Goal: Information Seeking & Learning: Learn about a topic

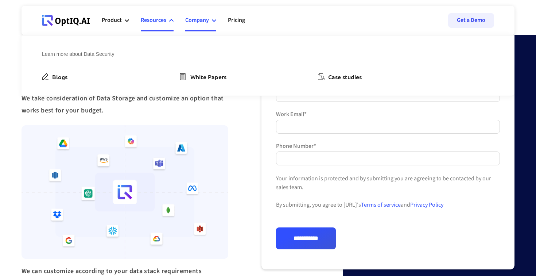
click at [205, 18] on div "Company" at bounding box center [197, 20] width 24 height 10
click at [168, 20] on div "Resources" at bounding box center [157, 20] width 33 height 22
click at [121, 20] on div "Product" at bounding box center [112, 20] width 20 height 10
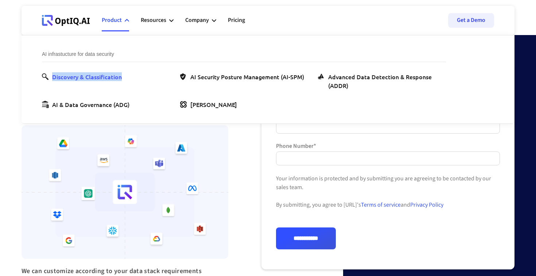
drag, startPoint x: 125, startPoint y: 77, endPoint x: 53, endPoint y: 77, distance: 71.9
click at [53, 77] on ul "Discovery & Classification AI Security Posture Management (AI-SPM) Advanced Dat…" at bounding box center [244, 90] width 404 height 36
copy div "Discovery & Classification"
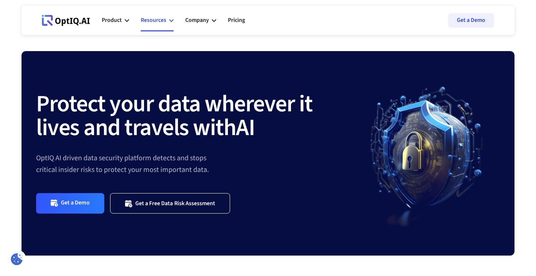
click at [164, 22] on div "Resources" at bounding box center [154, 20] width 26 height 10
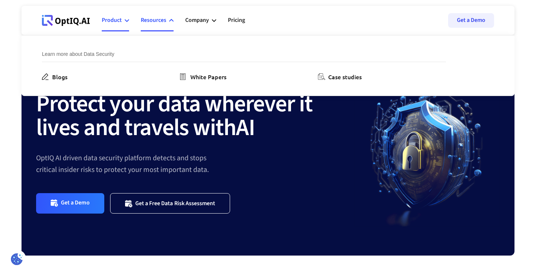
click at [126, 21] on icon at bounding box center [127, 20] width 4 height 3
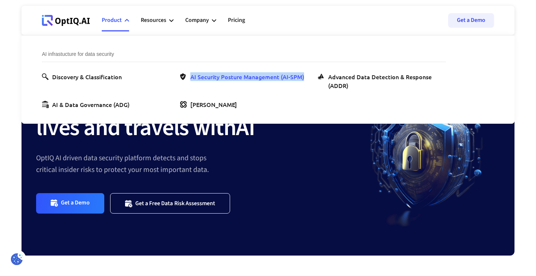
drag, startPoint x: 308, startPoint y: 77, endPoint x: 191, endPoint y: 79, distance: 116.8
click at [190, 78] on ul "Discovery & Classification AI Security Posture Management (AI-SPM) Advanced Dat…" at bounding box center [244, 90] width 404 height 36
copy div "AI Security Posture Management (AI-SPM)"
click at [369, 102] on ul "Discovery & Classification AI Security Posture Management (AI-SPM) Advanced Dat…" at bounding box center [244, 90] width 404 height 36
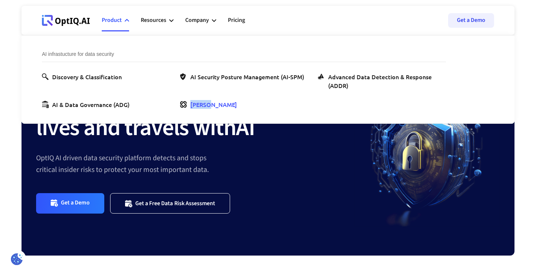
drag, startPoint x: 214, startPoint y: 104, endPoint x: 189, endPoint y: 104, distance: 24.4
click at [189, 104] on ul "Discovery & Classification AI Security Posture Management (AI-SPM) Advanced Dat…" at bounding box center [244, 90] width 404 height 36
click at [498, 74] on div at bounding box center [268, 79] width 493 height 88
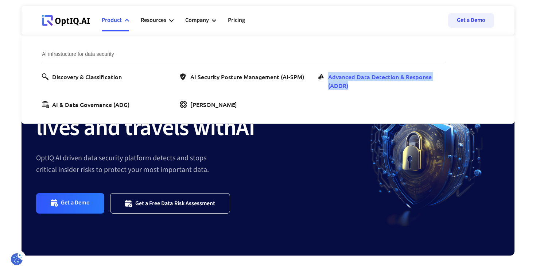
drag, startPoint x: 371, startPoint y: 104, endPoint x: 328, endPoint y: 78, distance: 49.4
click at [328, 78] on ul "Discovery & Classification AI Security Posture Management (AI-SPM) Advanced Dat…" at bounding box center [244, 90] width 404 height 36
copy div "Advanced Data Detection & Response (ADDR)"
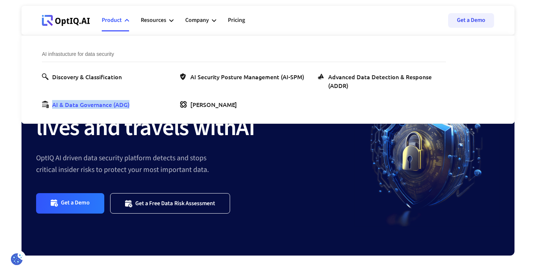
drag, startPoint x: 137, startPoint y: 105, endPoint x: 53, endPoint y: 104, distance: 83.9
click at [53, 104] on ul "Discovery & Classification AI Security Posture Management (AI-SPM) Advanced Dat…" at bounding box center [244, 90] width 404 height 36
copy div "AI & Data Governance (ADG)"
drag, startPoint x: 221, startPoint y: 104, endPoint x: 175, endPoint y: 104, distance: 45.6
click at [175, 104] on ul "Discovery & Classification AI Security Posture Management (AI-SPM) Advanced Dat…" at bounding box center [244, 90] width 404 height 36
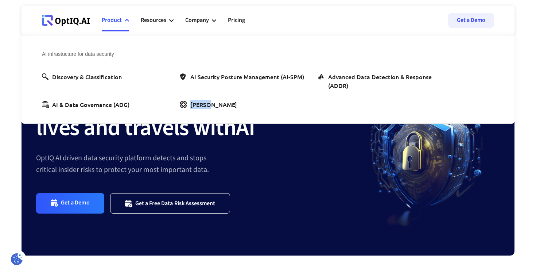
copy div "[PERSON_NAME]"
